Goal: Information Seeking & Learning: Learn about a topic

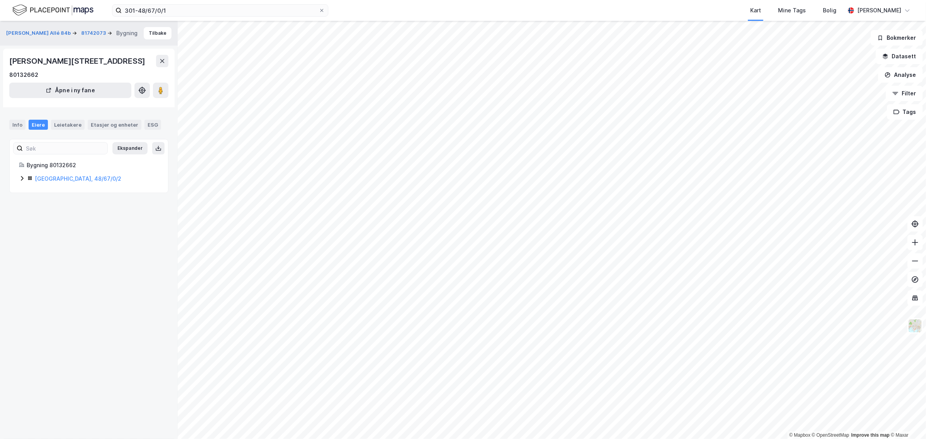
click at [22, 177] on icon at bounding box center [22, 178] width 6 height 6
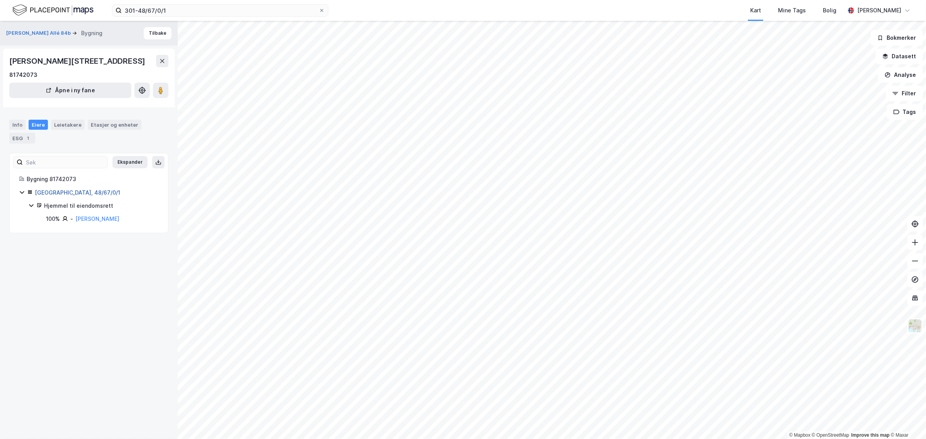
click at [66, 192] on link "[GEOGRAPHIC_DATA], 48/67/0/1" at bounding box center [77, 192] width 85 height 7
click at [15, 123] on div "Info" at bounding box center [17, 125] width 16 height 10
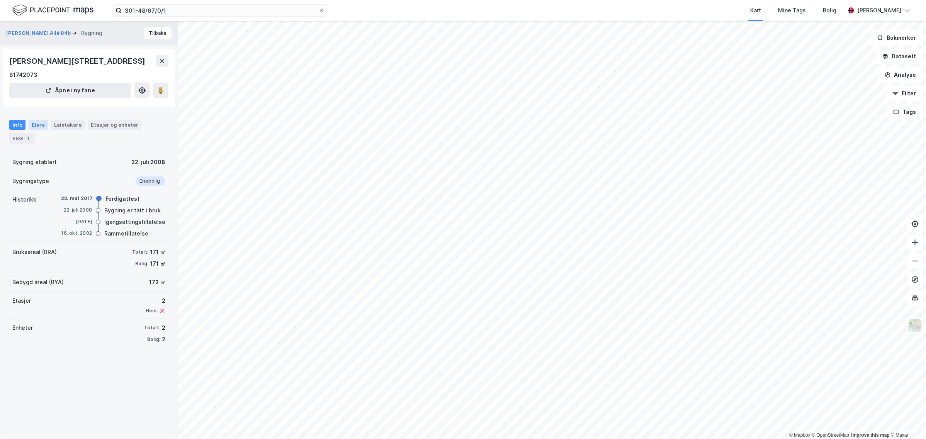
click at [38, 126] on div "Eiere" at bounding box center [38, 125] width 19 height 10
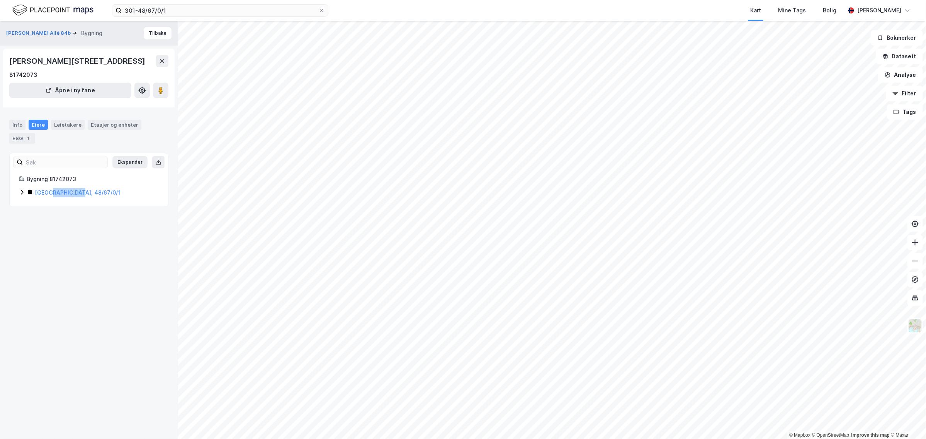
drag, startPoint x: 83, startPoint y: 198, endPoint x: 47, endPoint y: 197, distance: 36.0
click at [47, 197] on div "Ekspander Bygning 81742073 [GEOGRAPHIC_DATA], 48/67/0/1" at bounding box center [88, 180] width 159 height 54
copy link "48/67/0/1"
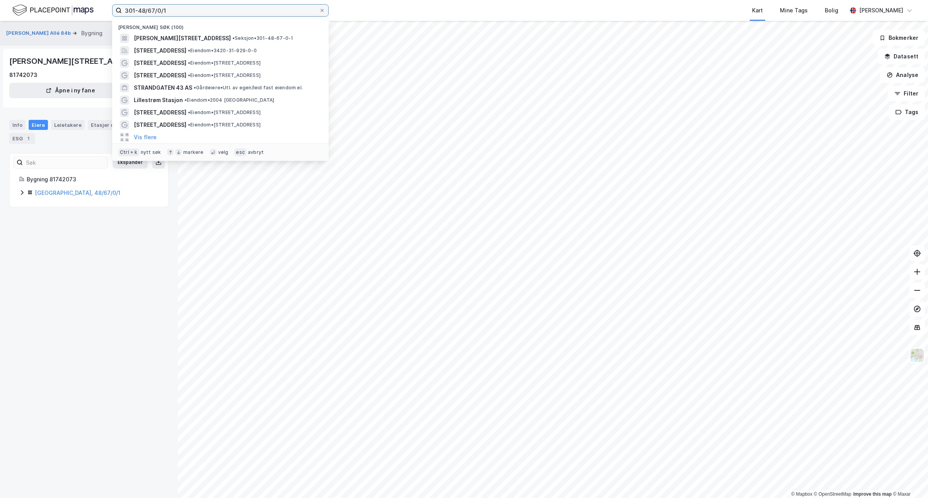
drag, startPoint x: 177, startPoint y: 12, endPoint x: 65, endPoint y: 16, distance: 111.8
click at [65, 16] on div "301-48/67/0/1 Nylige søk (100) [PERSON_NAME][STREET_ADDRESS] • Seksjon • 301-48…" at bounding box center [464, 10] width 928 height 21
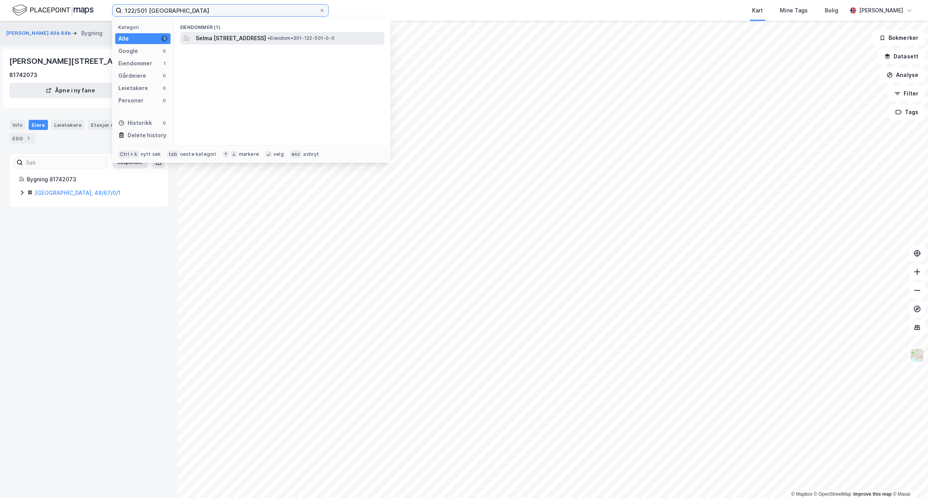
type input "122/501 [GEOGRAPHIC_DATA]"
click at [246, 41] on span "Selma [STREET_ADDRESS]" at bounding box center [231, 38] width 70 height 9
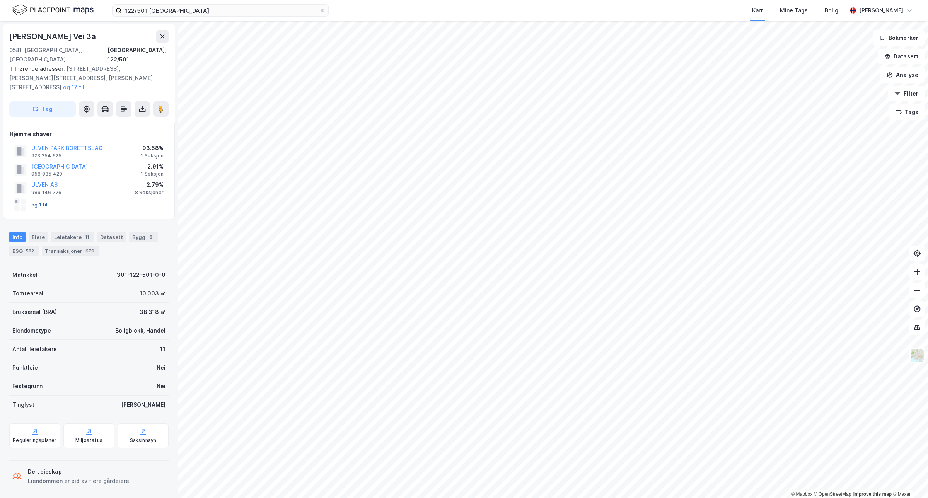
click at [0, 0] on button "og 1 til" at bounding box center [0, 0] width 0 height 0
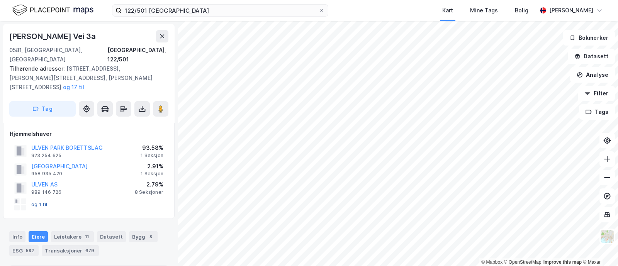
click at [0, 0] on button "og 1 til" at bounding box center [0, 0] width 0 height 0
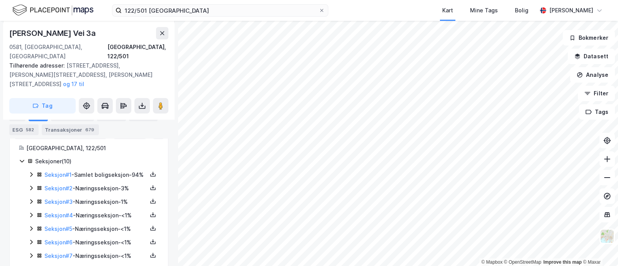
scroll to position [142, 0]
click at [33, 185] on icon at bounding box center [31, 188] width 6 height 6
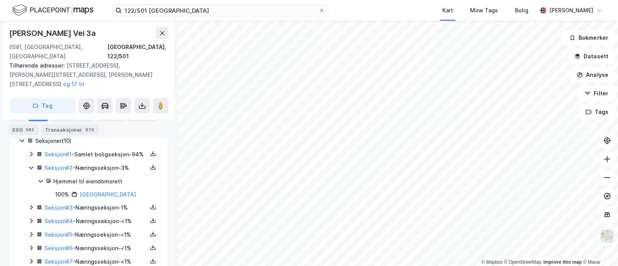
scroll to position [164, 0]
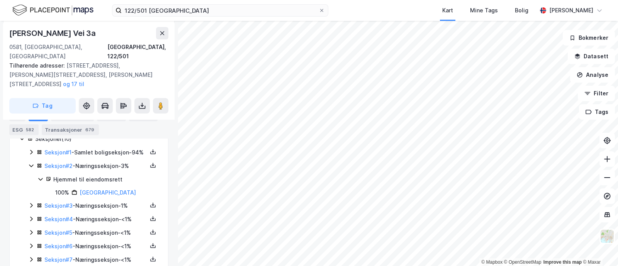
click at [30, 203] on icon at bounding box center [31, 206] width 6 height 6
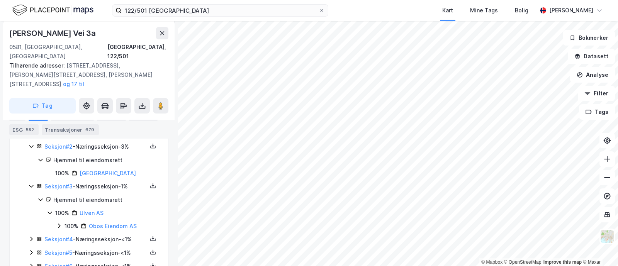
scroll to position [185, 0]
click at [33, 235] on icon at bounding box center [31, 238] width 6 height 6
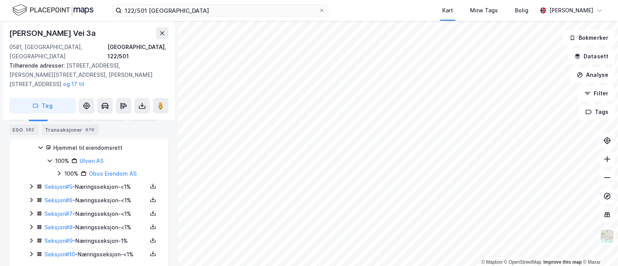
scroll to position [293, 0]
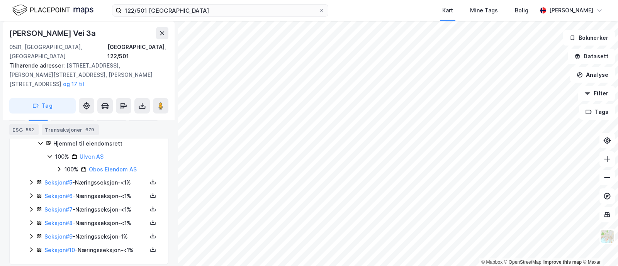
click at [31, 248] on icon at bounding box center [31, 250] width 2 height 5
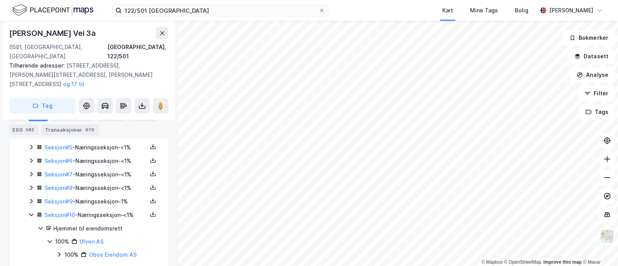
scroll to position [327, 0]
click at [30, 199] on icon at bounding box center [31, 202] width 6 height 6
click at [31, 186] on icon at bounding box center [31, 189] width 6 height 6
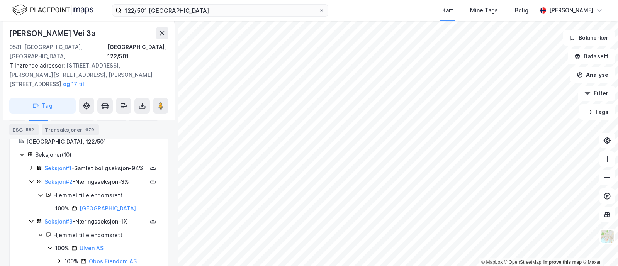
scroll to position [148, 0]
click at [67, 116] on div "Leietakere 11" at bounding box center [72, 116] width 43 height 11
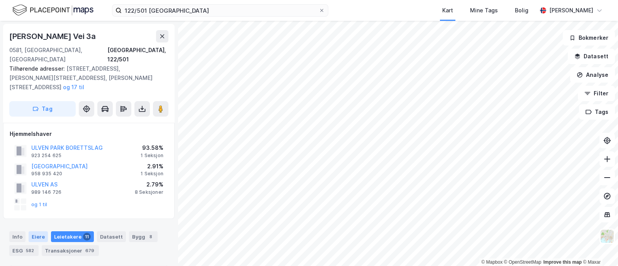
click at [38, 232] on div "Eiere" at bounding box center [38, 237] width 19 height 11
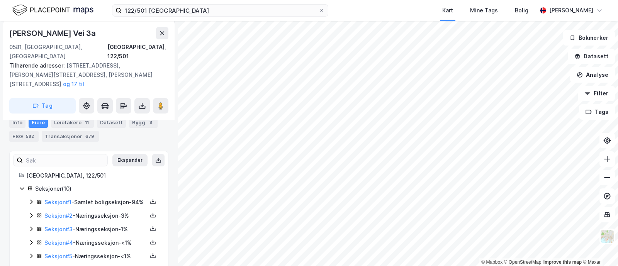
scroll to position [115, 0]
click at [31, 199] on icon at bounding box center [31, 202] width 6 height 6
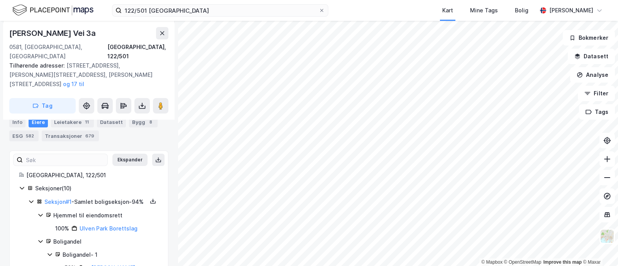
click at [31, 199] on icon at bounding box center [31, 202] width 6 height 6
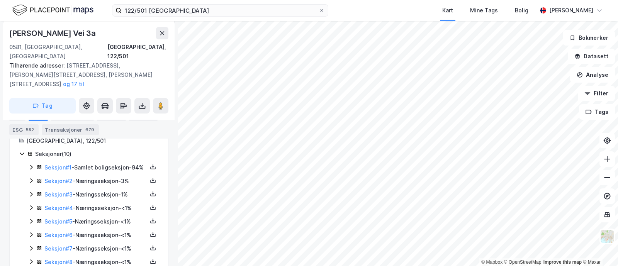
scroll to position [151, 0]
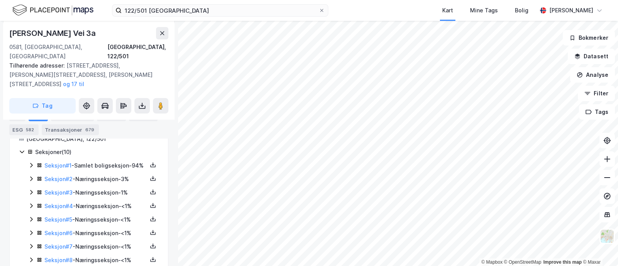
click at [31, 177] on icon at bounding box center [31, 179] width 2 height 5
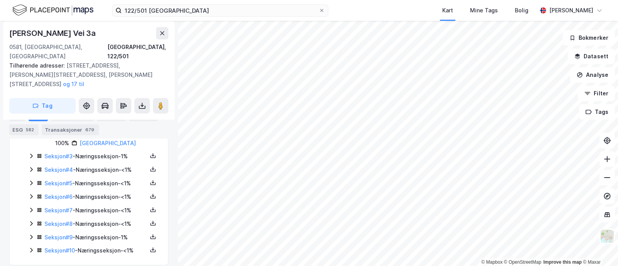
click at [31, 249] on icon at bounding box center [31, 251] width 2 height 5
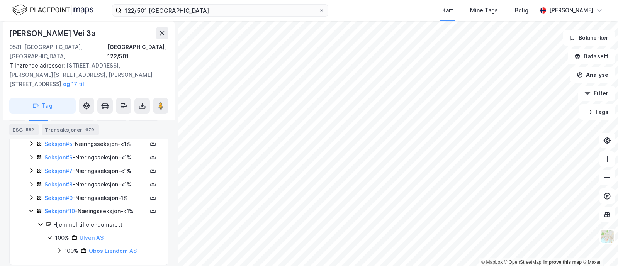
scroll to position [253, 0]
click at [31, 195] on icon at bounding box center [31, 198] width 6 height 6
click at [30, 194] on icon at bounding box center [31, 197] width 6 height 6
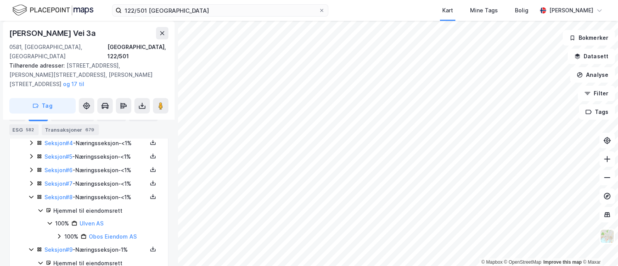
scroll to position [234, 0]
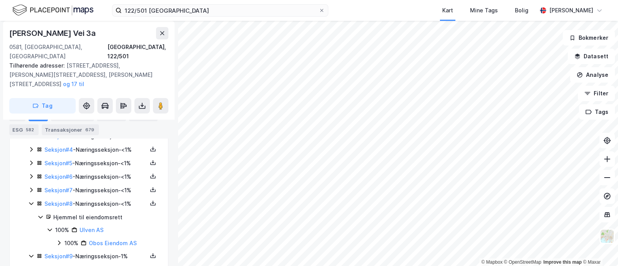
click at [31, 187] on icon at bounding box center [31, 190] width 6 height 6
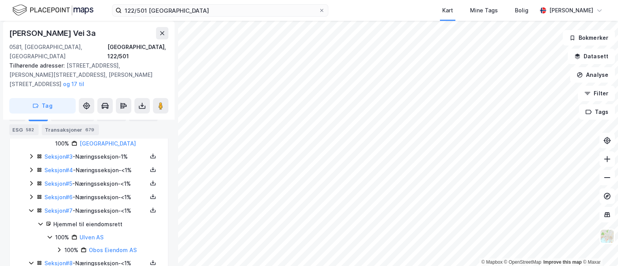
scroll to position [211, 0]
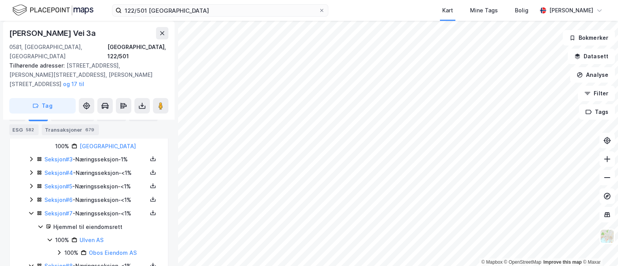
click at [31, 197] on icon at bounding box center [31, 200] width 6 height 6
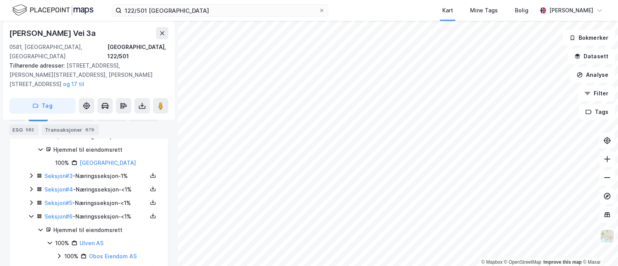
scroll to position [193, 0]
click at [31, 202] on icon at bounding box center [31, 204] width 2 height 5
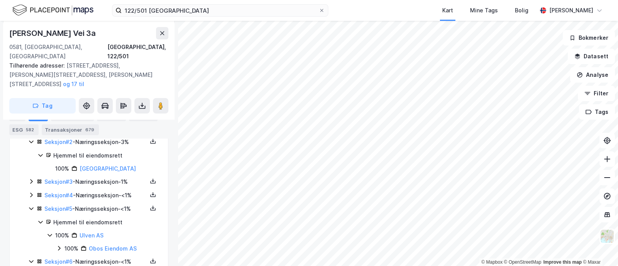
scroll to position [187, 0]
click at [31, 193] on icon at bounding box center [31, 196] width 6 height 6
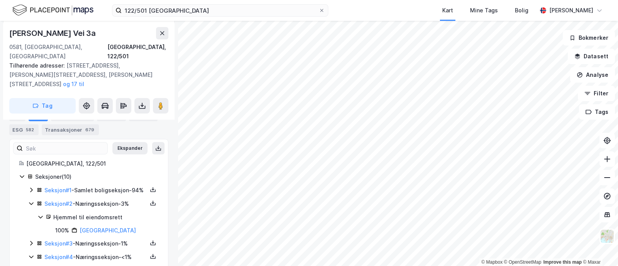
scroll to position [127, 0]
click at [31, 200] on icon at bounding box center [31, 203] width 6 height 6
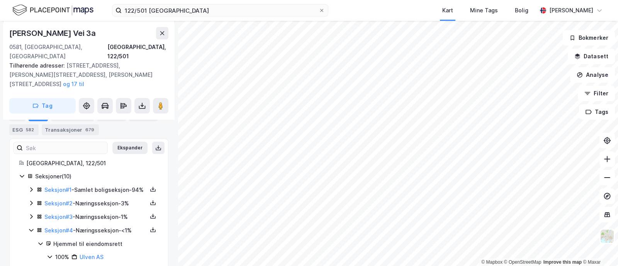
click at [31, 214] on icon at bounding box center [31, 217] width 6 height 6
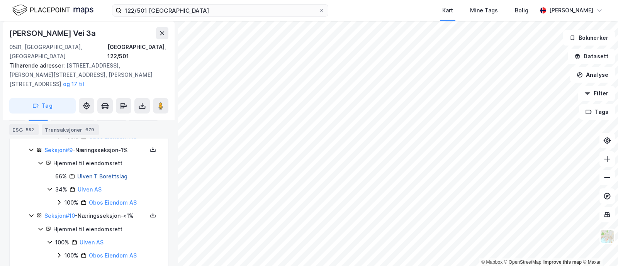
scroll to position [516, 0]
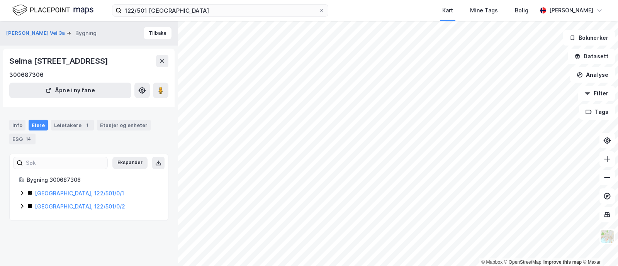
click at [20, 194] on icon at bounding box center [22, 193] width 6 height 6
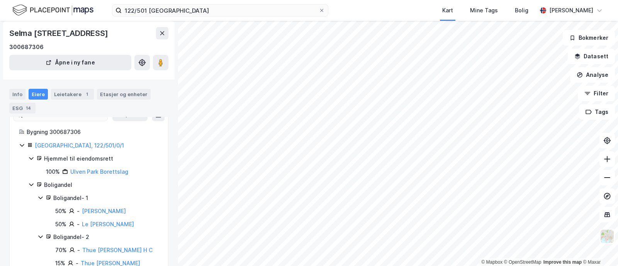
scroll to position [48, 0]
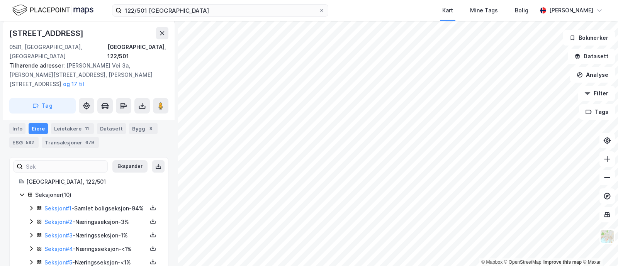
scroll to position [109, 0]
click at [19, 123] on div "Info" at bounding box center [17, 128] width 16 height 11
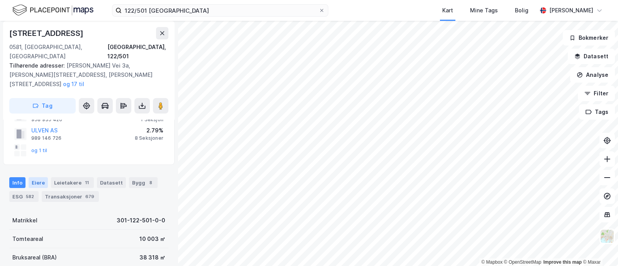
scroll to position [54, 0]
click at [149, 136] on div "8 Seksjoner" at bounding box center [149, 139] width 29 height 6
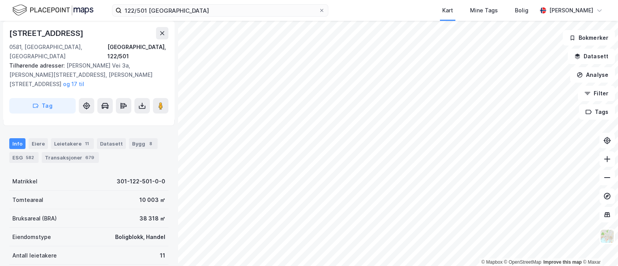
scroll to position [99, 0]
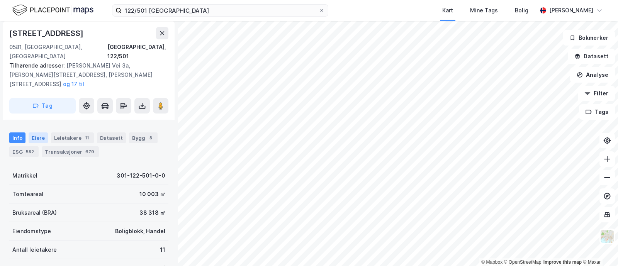
click at [38, 133] on div "Eiere" at bounding box center [38, 138] width 19 height 11
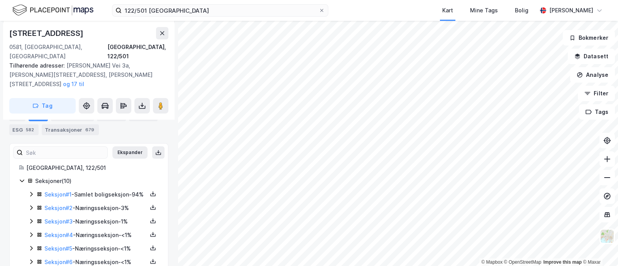
scroll to position [123, 0]
click at [30, 204] on icon at bounding box center [31, 207] width 6 height 6
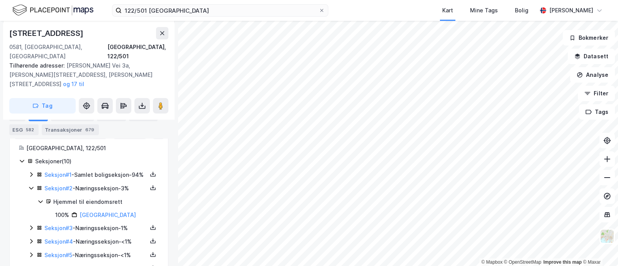
scroll to position [140, 0]
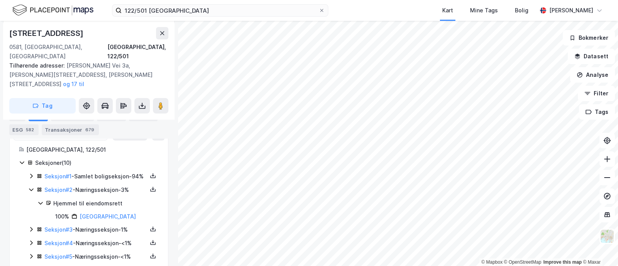
click at [31, 187] on icon at bounding box center [31, 190] width 6 height 6
click at [31, 173] on icon at bounding box center [31, 176] width 6 height 6
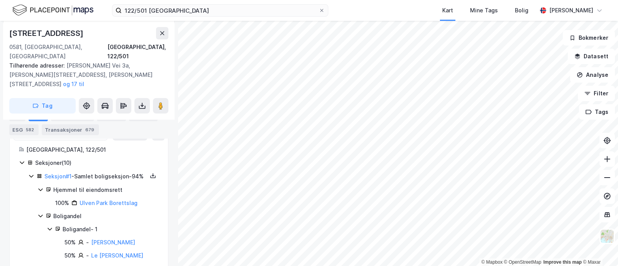
click at [31, 175] on icon at bounding box center [31, 176] width 4 height 3
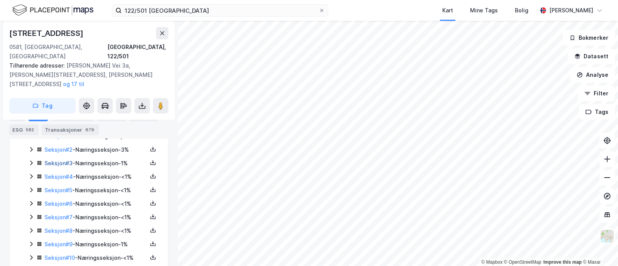
scroll to position [187, 0]
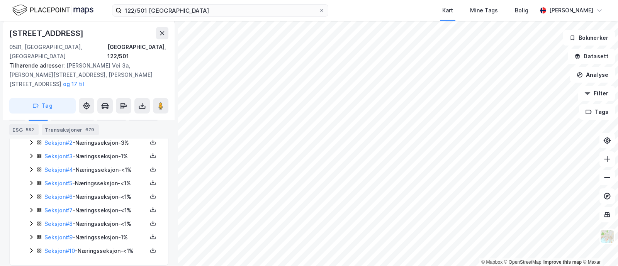
click at [31, 221] on icon at bounding box center [31, 224] width 6 height 6
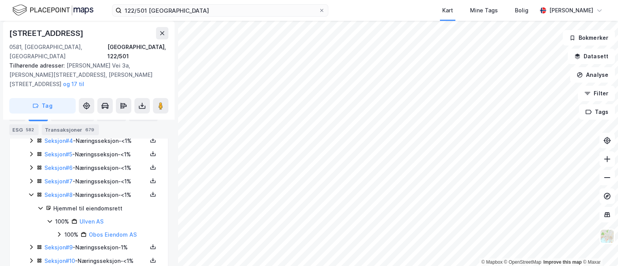
scroll to position [216, 0]
click at [29, 244] on icon at bounding box center [31, 247] width 6 height 6
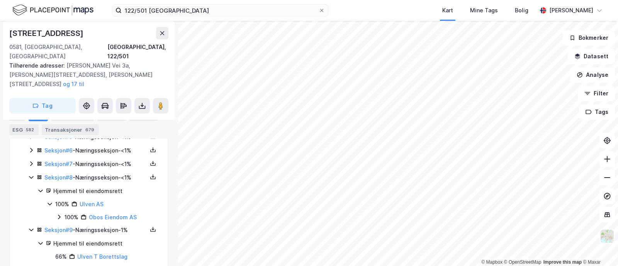
scroll to position [238, 0]
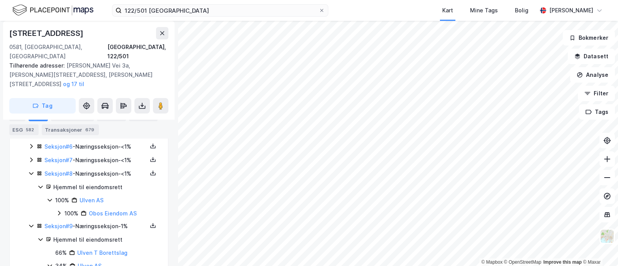
click at [29, 223] on icon at bounding box center [31, 226] width 6 height 6
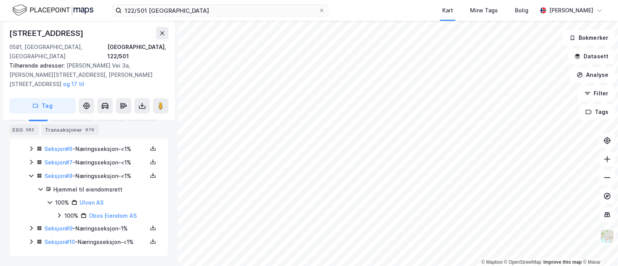
scroll to position [227, 0]
